Goal: Navigation & Orientation: Go to known website

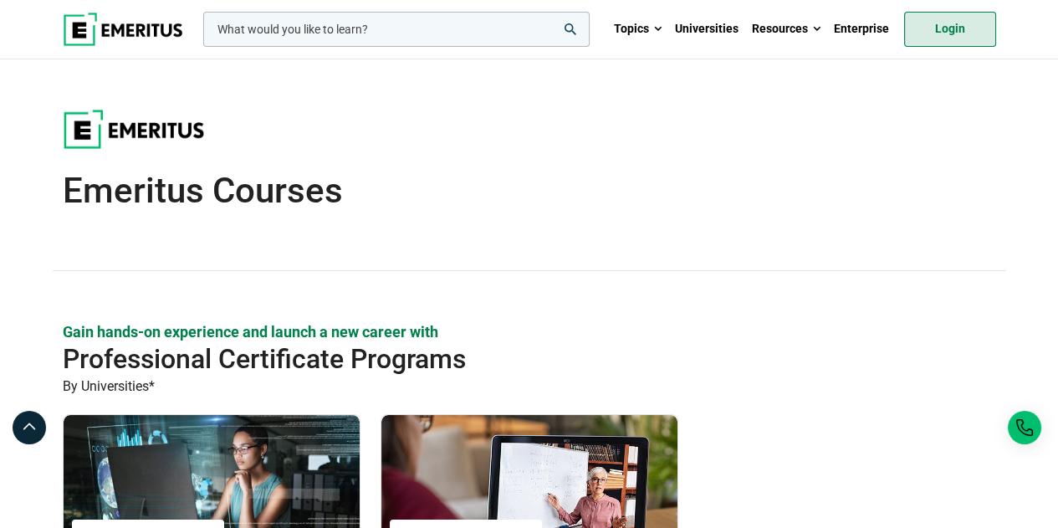
click at [942, 33] on link "Login" at bounding box center [950, 29] width 92 height 35
